Goal: Information Seeking & Learning: Find specific fact

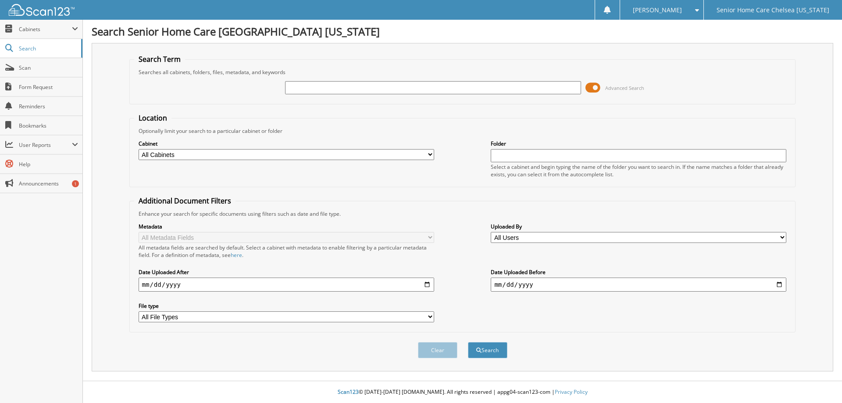
click at [315, 88] on input "text" at bounding box center [433, 87] width 296 height 13
type input "[PERSON_NAME]"
click at [468, 342] on button "Search" at bounding box center [487, 350] width 39 height 16
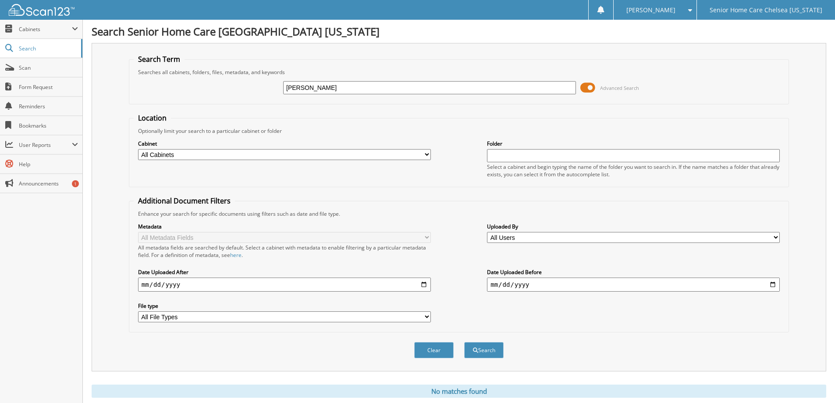
click at [340, 88] on input "maria pierre" at bounding box center [429, 87] width 293 height 13
type input "m"
type input "cadet"
click at [464, 342] on button "Search" at bounding box center [483, 350] width 39 height 16
click at [34, 48] on span "Search" at bounding box center [48, 48] width 58 height 7
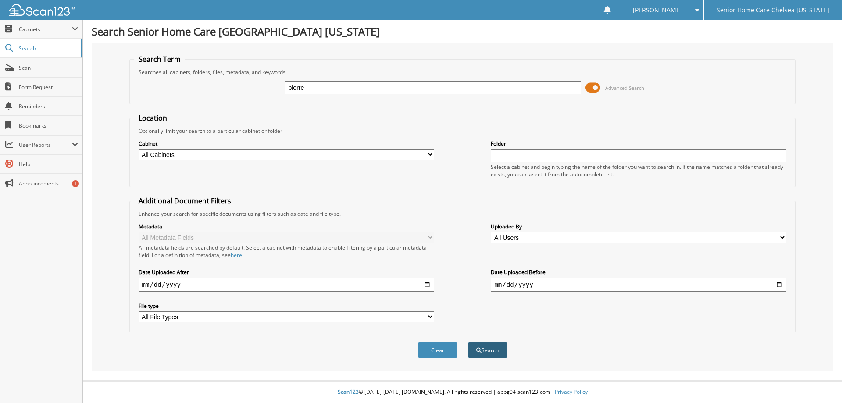
type input "pierre"
click at [488, 349] on button "Search" at bounding box center [487, 350] width 39 height 16
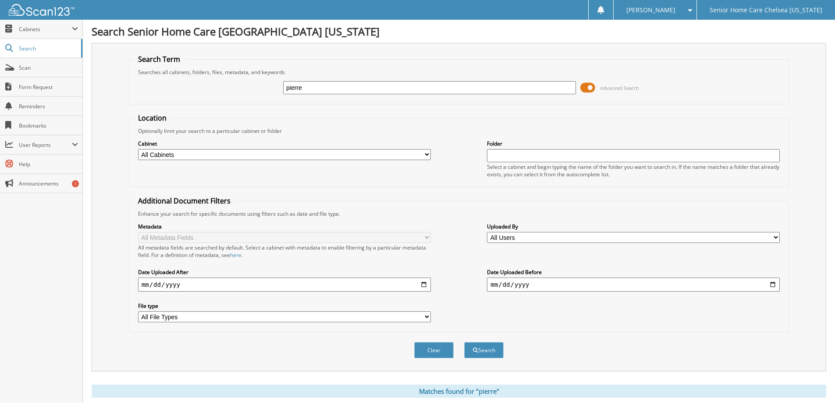
click at [313, 87] on input "pierre" at bounding box center [429, 87] width 293 height 13
type input "p"
click at [25, 49] on span "Search" at bounding box center [48, 48] width 58 height 7
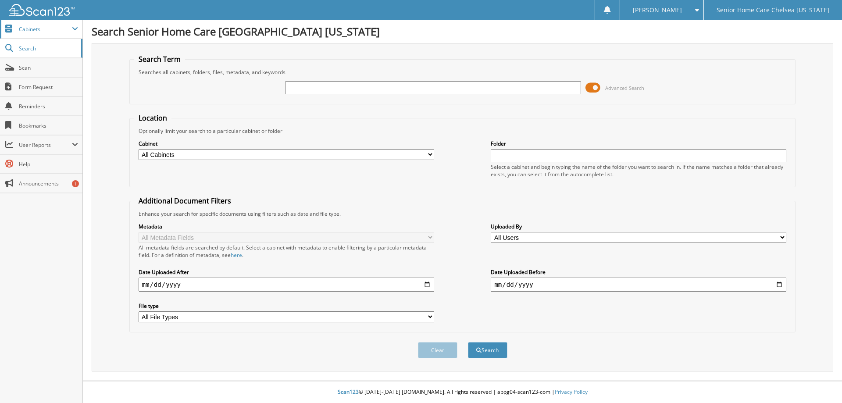
click at [20, 31] on span "Cabinets" at bounding box center [45, 28] width 53 height 7
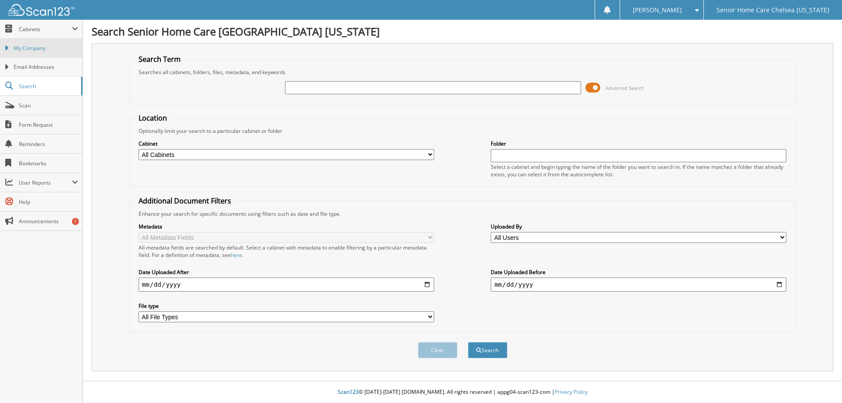
click at [33, 50] on span "My Company" at bounding box center [46, 48] width 64 height 8
